Goal: Information Seeking & Learning: Learn about a topic

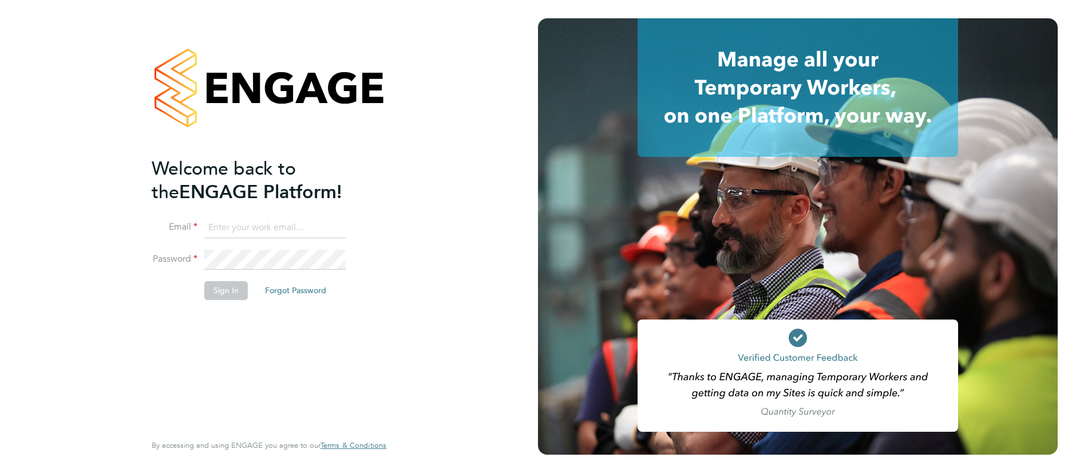
type input "annie@TR2rec.com"
click at [228, 288] on button "Sign In" at bounding box center [225, 290] width 43 height 18
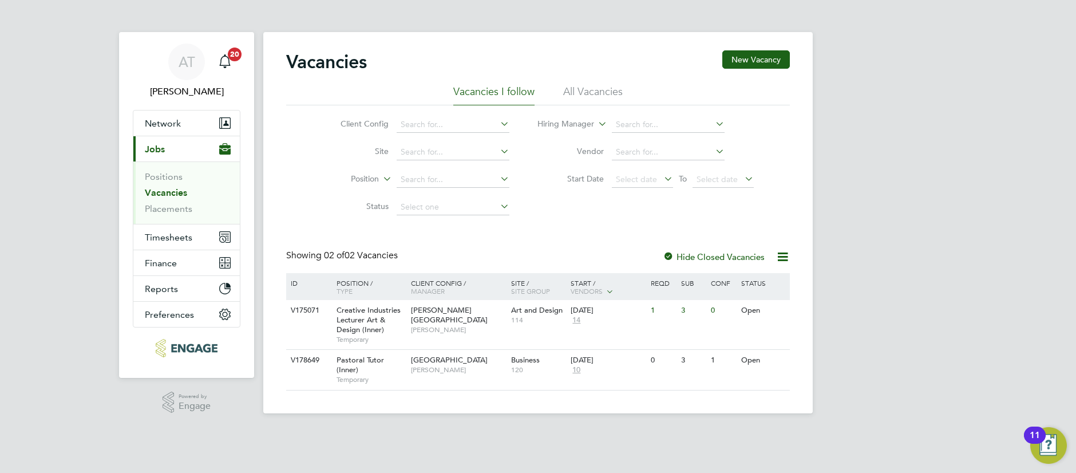
click at [170, 195] on link "Vacancies" at bounding box center [166, 192] width 42 height 11
click at [572, 92] on li "All Vacancies" at bounding box center [593, 95] width 60 height 21
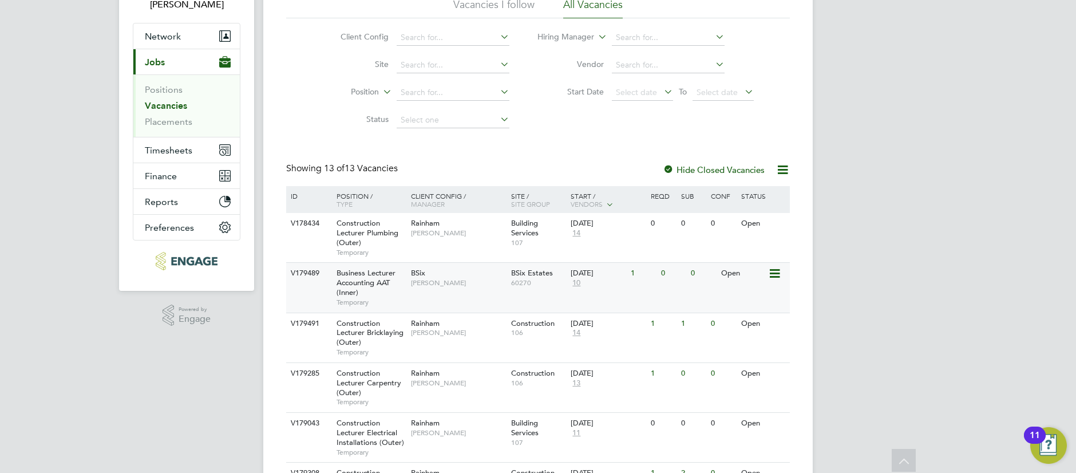
scroll to position [86, 0]
click at [465, 282] on span "[PERSON_NAME]" at bounding box center [458, 283] width 94 height 9
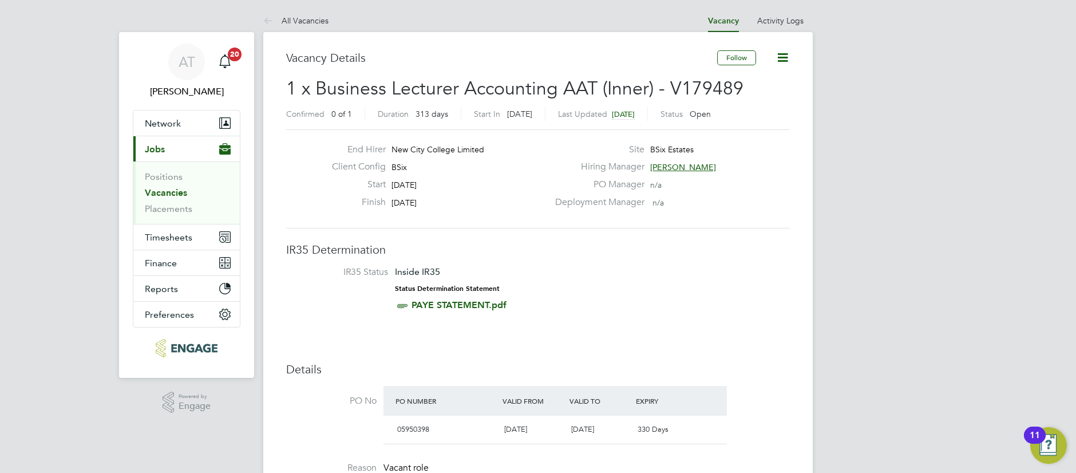
click at [635, 116] on span "[DATE]" at bounding box center [623, 114] width 23 height 10
drag, startPoint x: 706, startPoint y: 83, endPoint x: 668, endPoint y: 84, distance: 37.2
click at [668, 84] on h2 "1 x Business Lecturer Accounting AAT (Inner) - V179489 Confirmed 0 of 1 Duratio…" at bounding box center [538, 101] width 504 height 48
copy span "V179489"
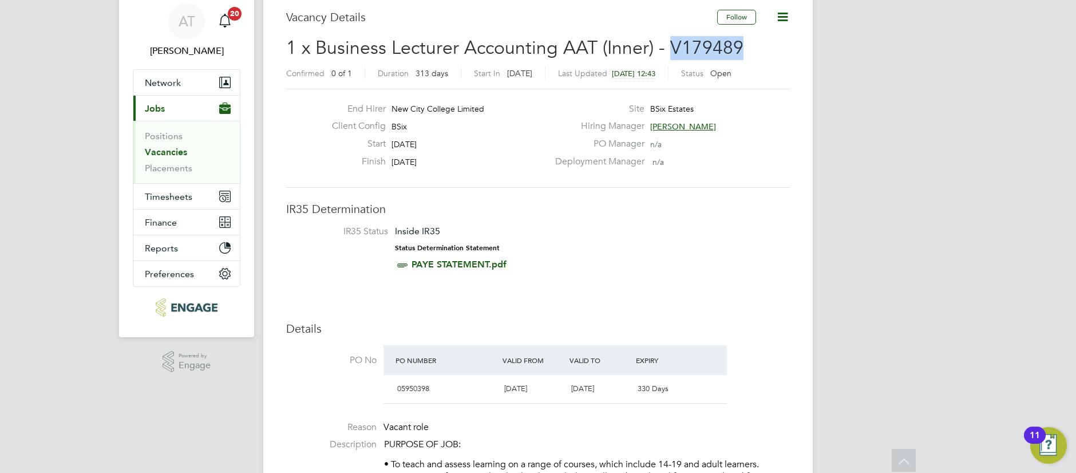
scroll to position [39, 0]
drag, startPoint x: 408, startPoint y: 126, endPoint x: 321, endPoint y: 75, distance: 100.8
click at [390, 126] on div "Client Config BSix" at bounding box center [435, 130] width 225 height 18
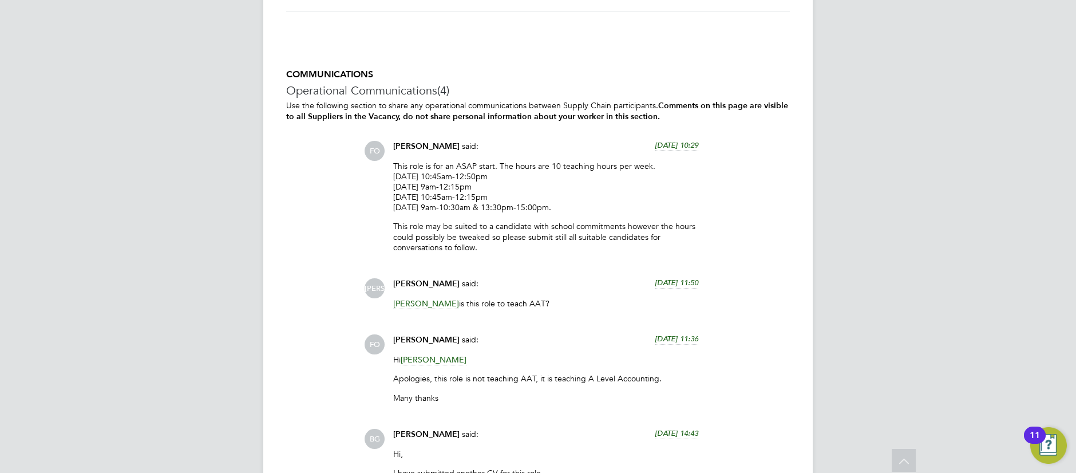
scroll to position [2256, 0]
